Goal: Transaction & Acquisition: Obtain resource

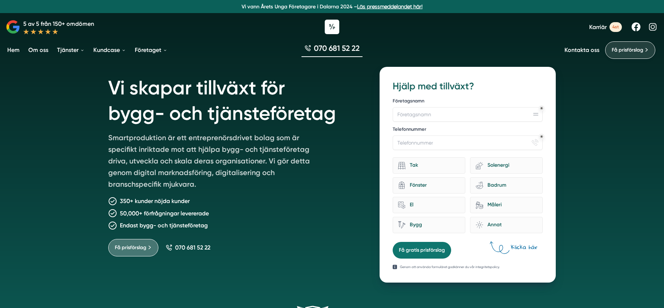
click at [633, 51] on span "Få prisförslag" at bounding box center [628, 50] width 32 height 8
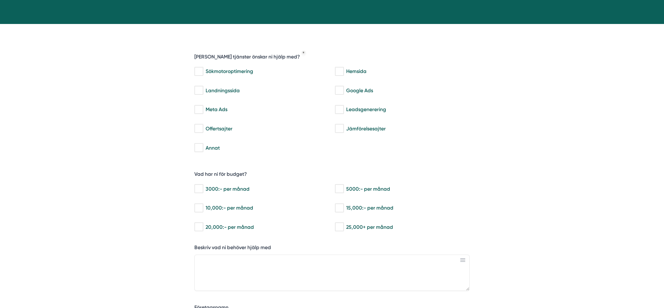
scroll to position [117, 0]
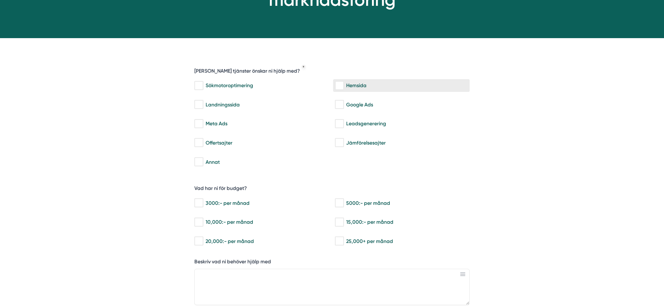
click at [341, 83] on input "Hemsida" at bounding box center [339, 85] width 8 height 7
click at [341, 85] on input "Hemsida" at bounding box center [339, 85] width 8 height 7
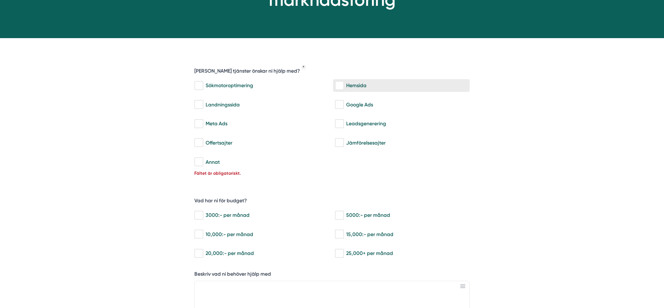
click at [340, 86] on input "Hemsida" at bounding box center [339, 85] width 8 height 7
checkbox input "true"
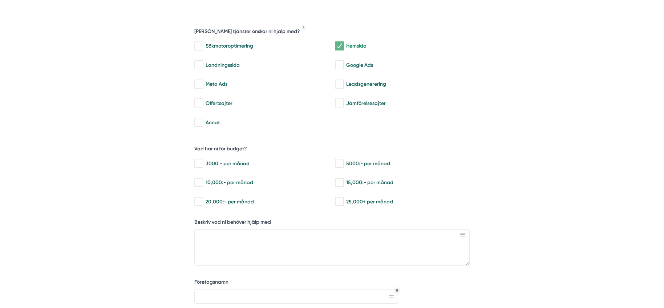
scroll to position [0, 0]
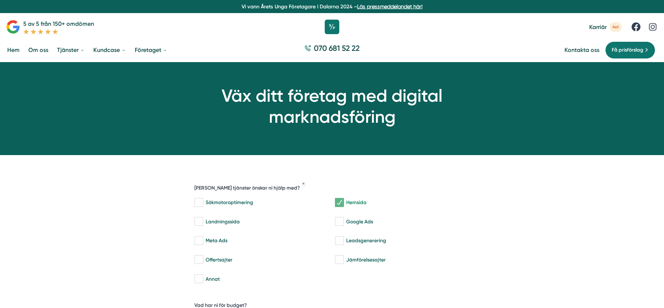
click at [83, 125] on div "Väx ditt företag med digital marknadsföring" at bounding box center [332, 108] width 664 height 93
click at [333, 27] on icon at bounding box center [332, 27] width 18 height 18
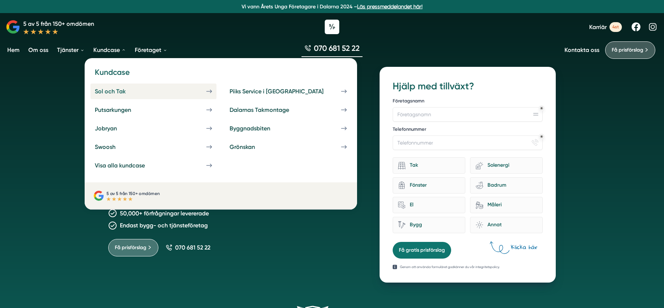
click at [113, 92] on div "Sol och Tak" at bounding box center [119, 91] width 48 height 7
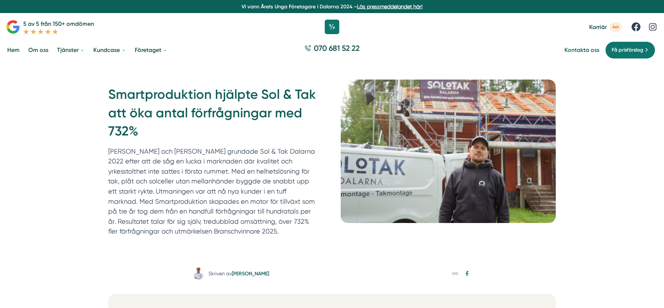
click at [584, 49] on link "Kontakta oss" at bounding box center [581, 49] width 35 height 7
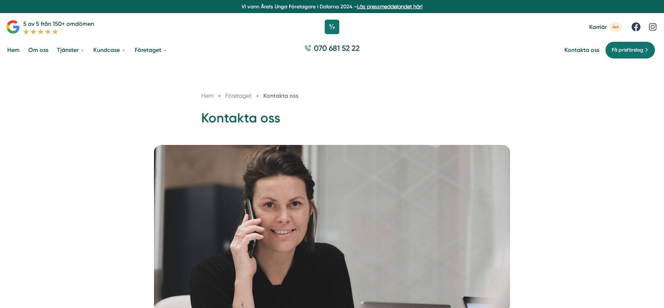
click at [624, 51] on span "Få prisförslag" at bounding box center [628, 50] width 32 height 8
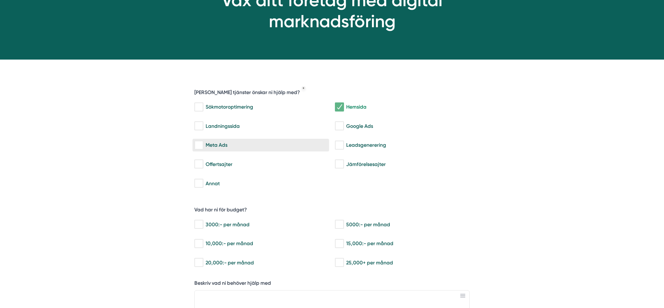
scroll to position [136, 0]
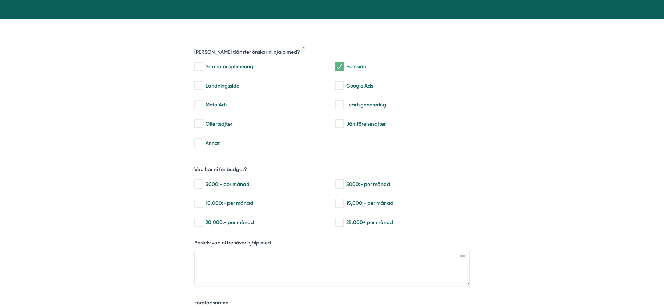
click at [585, 98] on div "Väx ditt företag med digital marknadsföring 933a79ab-30c6-4b16-a2e0-13fe1b2b803…" at bounding box center [332, 238] width 664 height 624
click at [65, 85] on div "Väx ditt företag med digital marknadsföring 933a79ab-30c6-4b16-a2e0-13fe1b2b803…" at bounding box center [332, 238] width 664 height 624
